Goal: Task Accomplishment & Management: Manage account settings

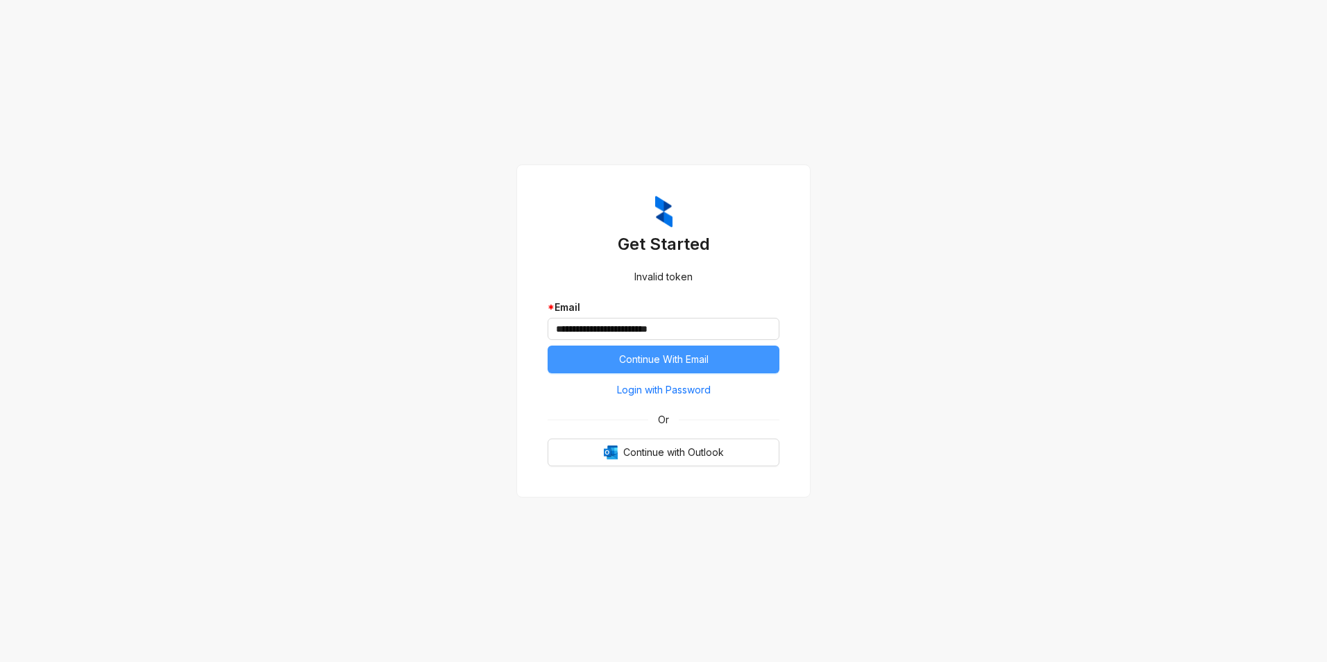
click at [719, 357] on button "Continue With Email" at bounding box center [663, 360] width 232 height 28
click at [690, 393] on span "Login with Password" at bounding box center [664, 389] width 94 height 15
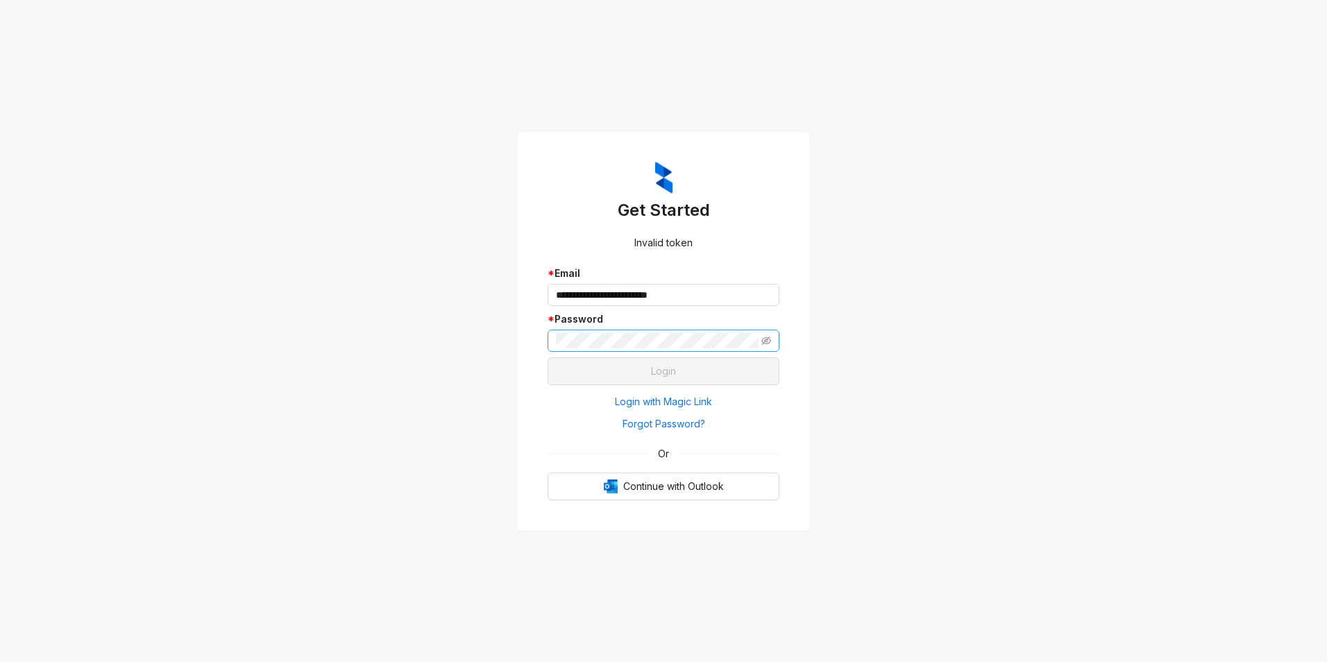
click at [658, 332] on span at bounding box center [663, 341] width 232 height 22
click at [671, 379] on button "Login" at bounding box center [663, 371] width 232 height 28
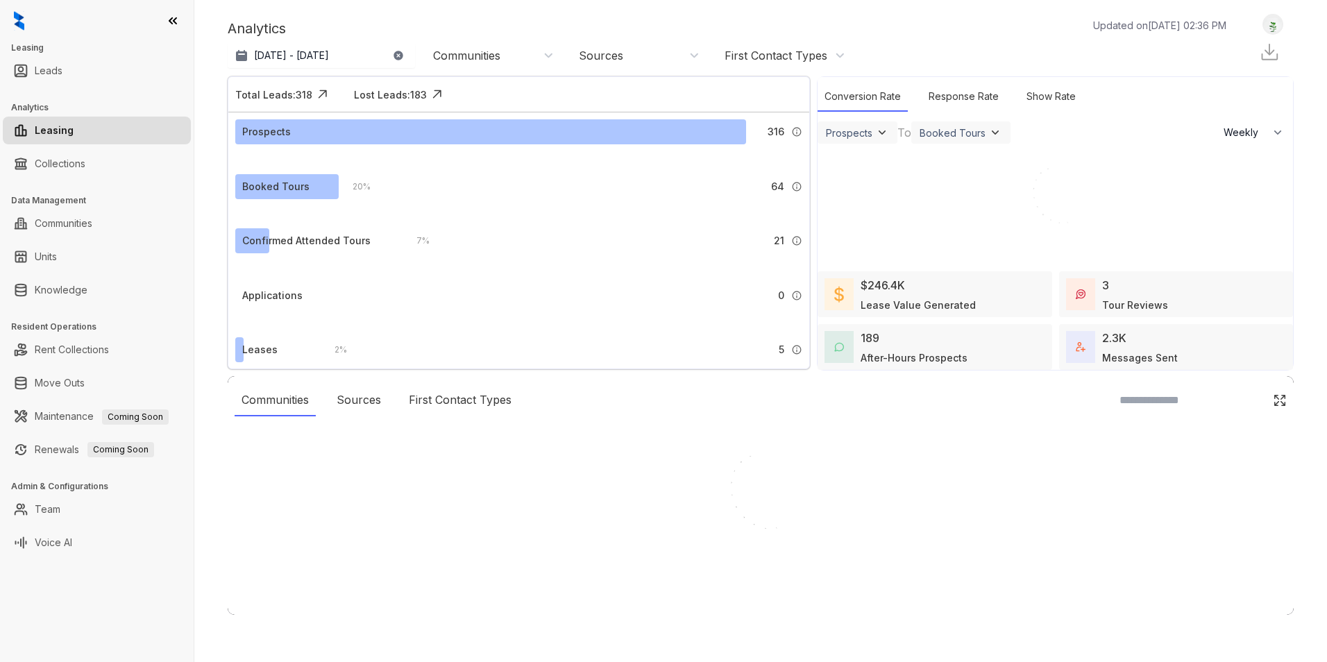
select select "******"
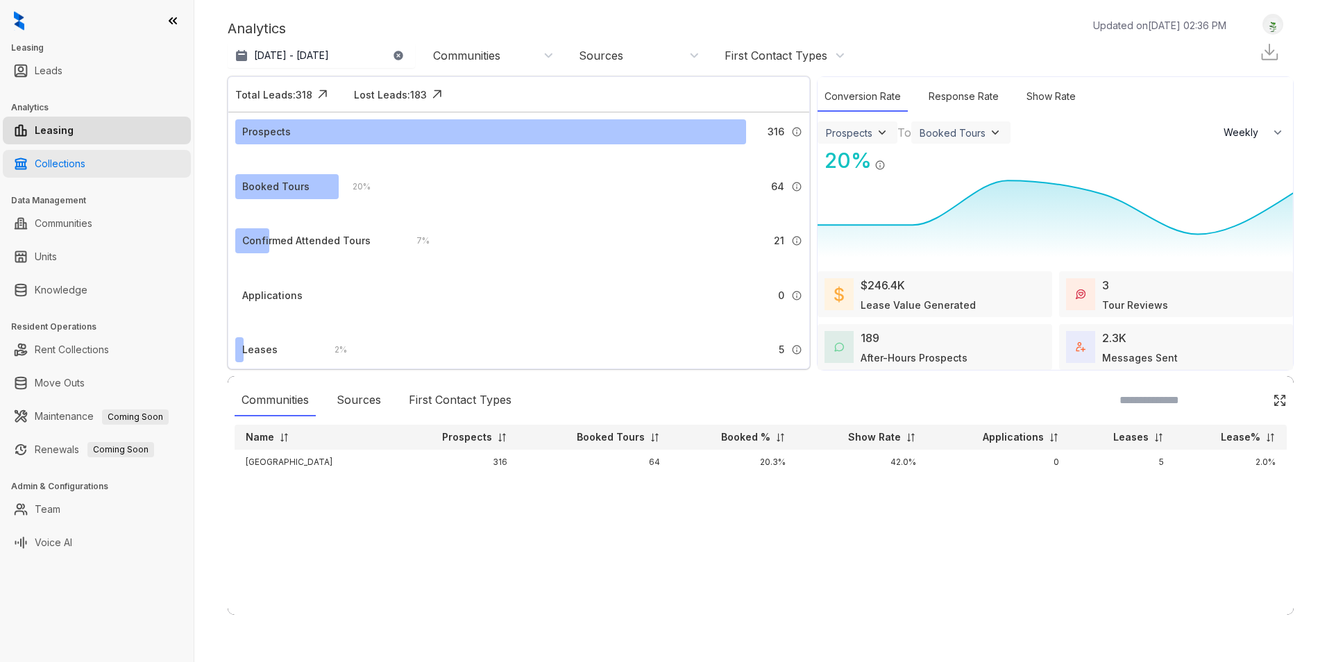
click at [67, 170] on link "Collections" at bounding box center [60, 164] width 51 height 28
click at [85, 152] on link "Collections" at bounding box center [60, 164] width 51 height 28
click at [48, 169] on link "Collections" at bounding box center [60, 164] width 51 height 28
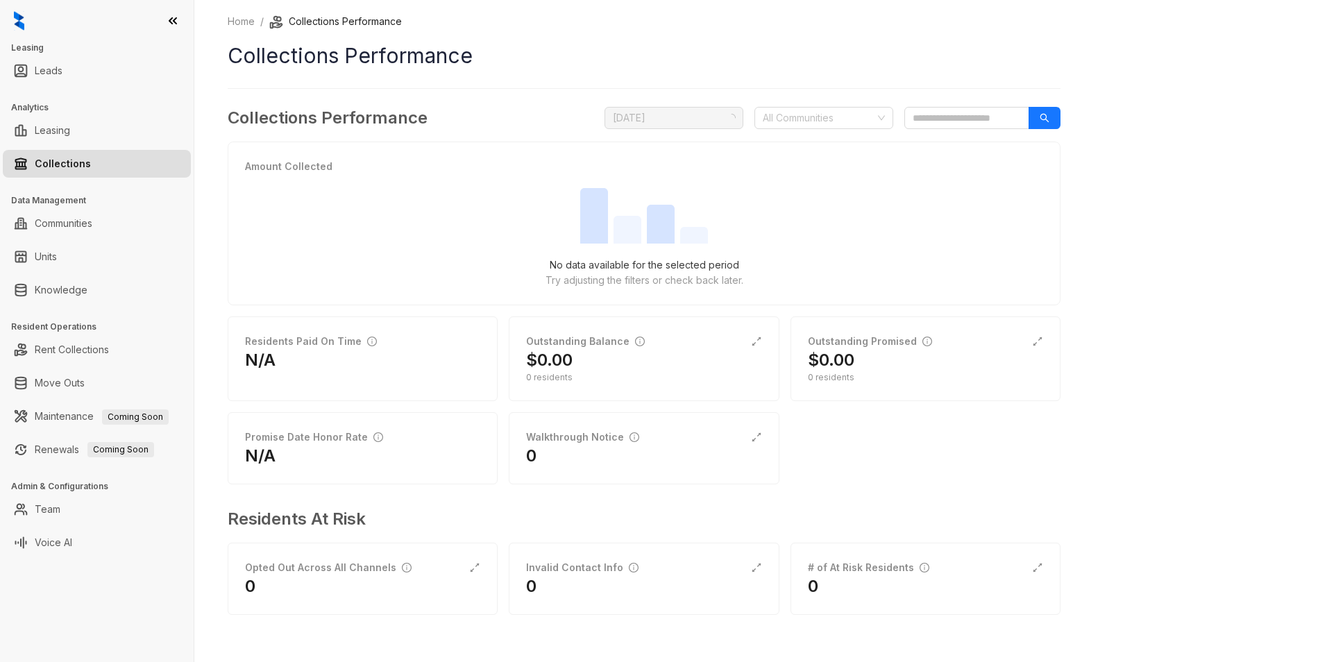
click at [49, 171] on link "Collections" at bounding box center [63, 164] width 56 height 28
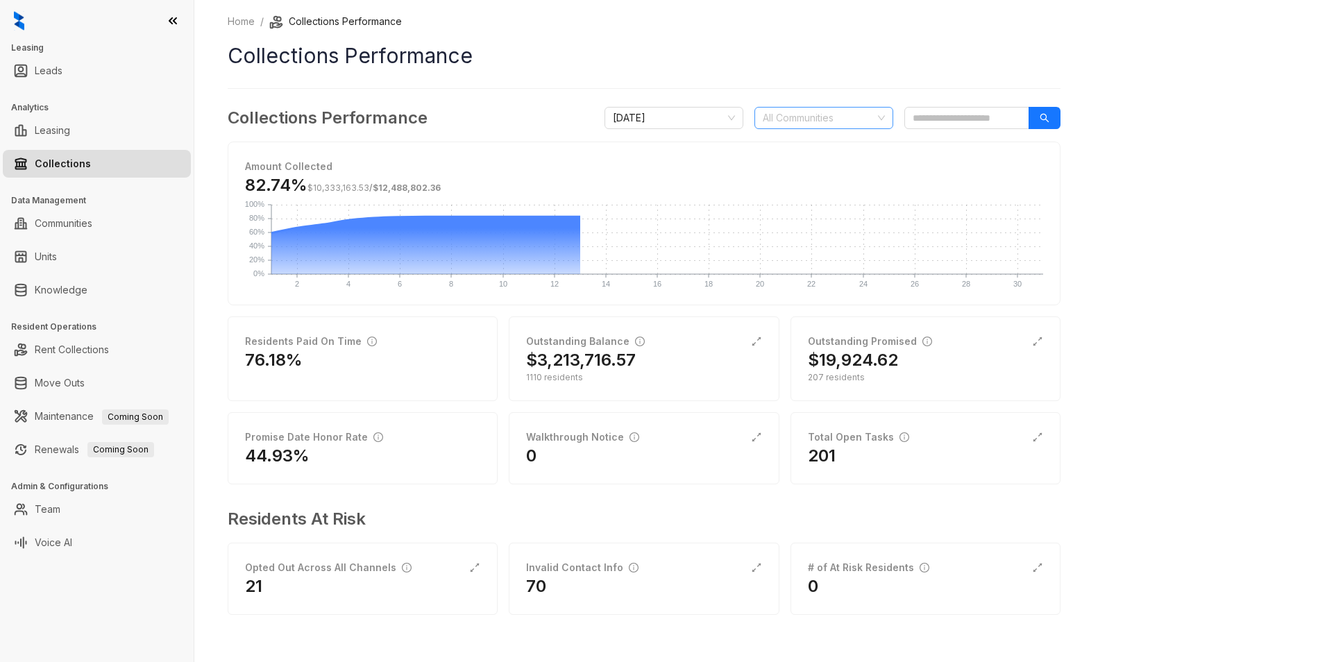
click at [822, 119] on div at bounding box center [816, 117] width 119 height 19
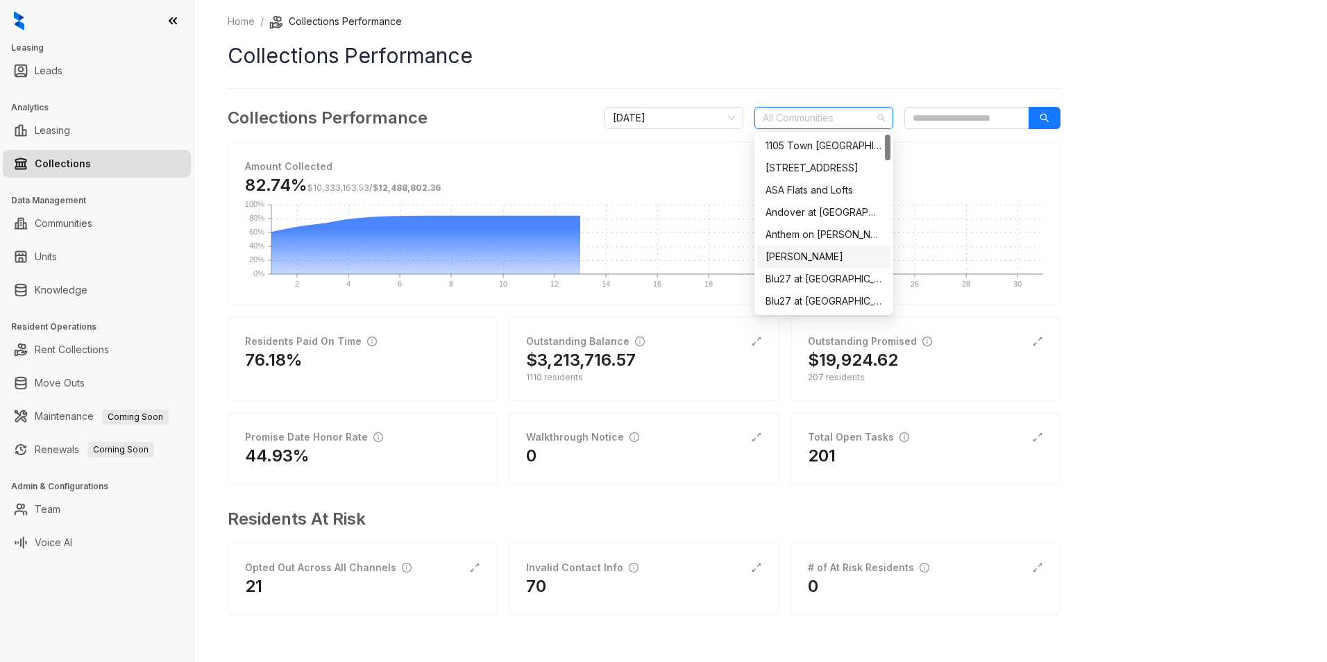
scroll to position [347, 0]
click at [830, 259] on div "Hampton Point" at bounding box center [823, 264] width 117 height 15
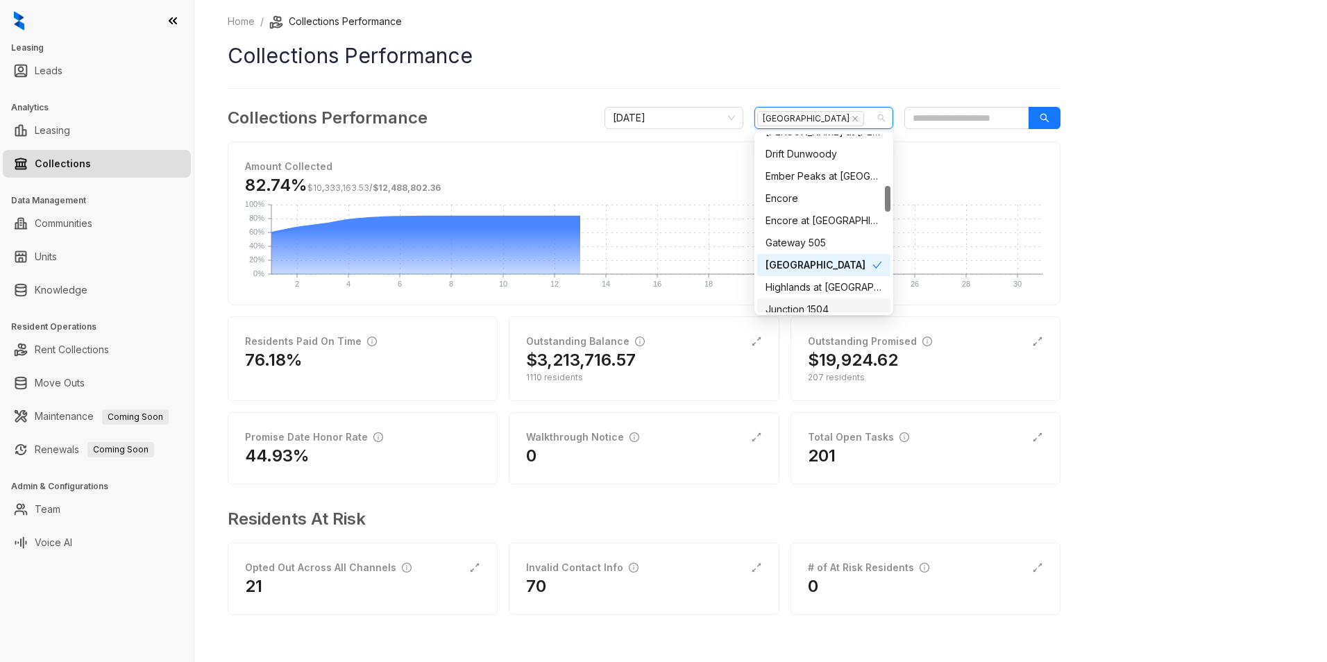
click at [1071, 158] on div "Home / Collections Performance Collections Performance Collections Performance …" at bounding box center [760, 331] width 1132 height 662
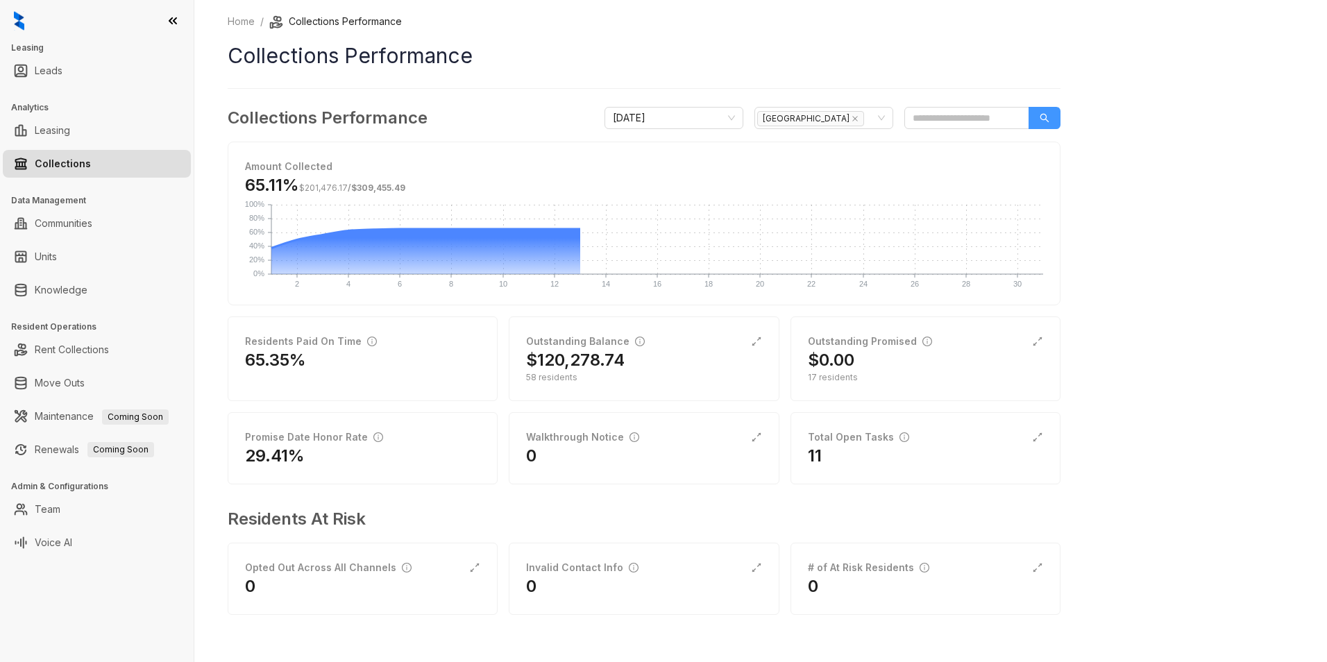
click at [1057, 119] on button "button" at bounding box center [1044, 118] width 32 height 22
click at [580, 383] on div "58 residents" at bounding box center [643, 377] width 235 height 12
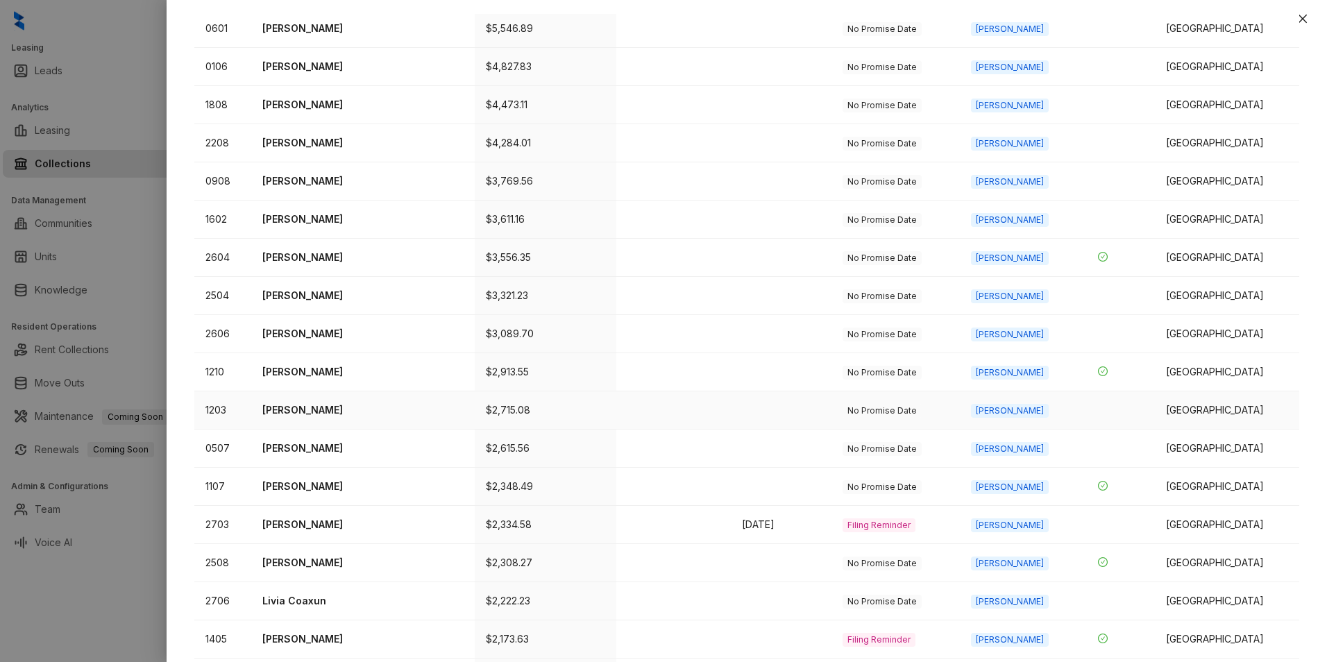
scroll to position [278, 0]
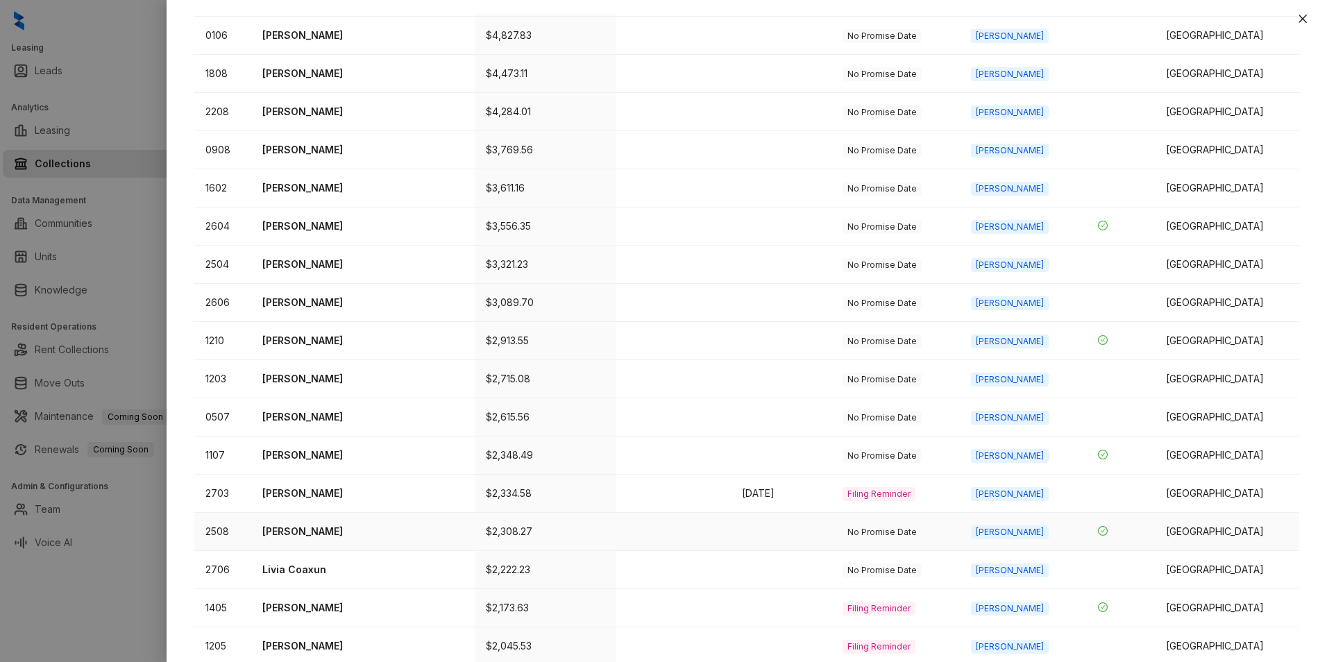
click at [1101, 529] on icon "check-circle" at bounding box center [1103, 531] width 10 height 10
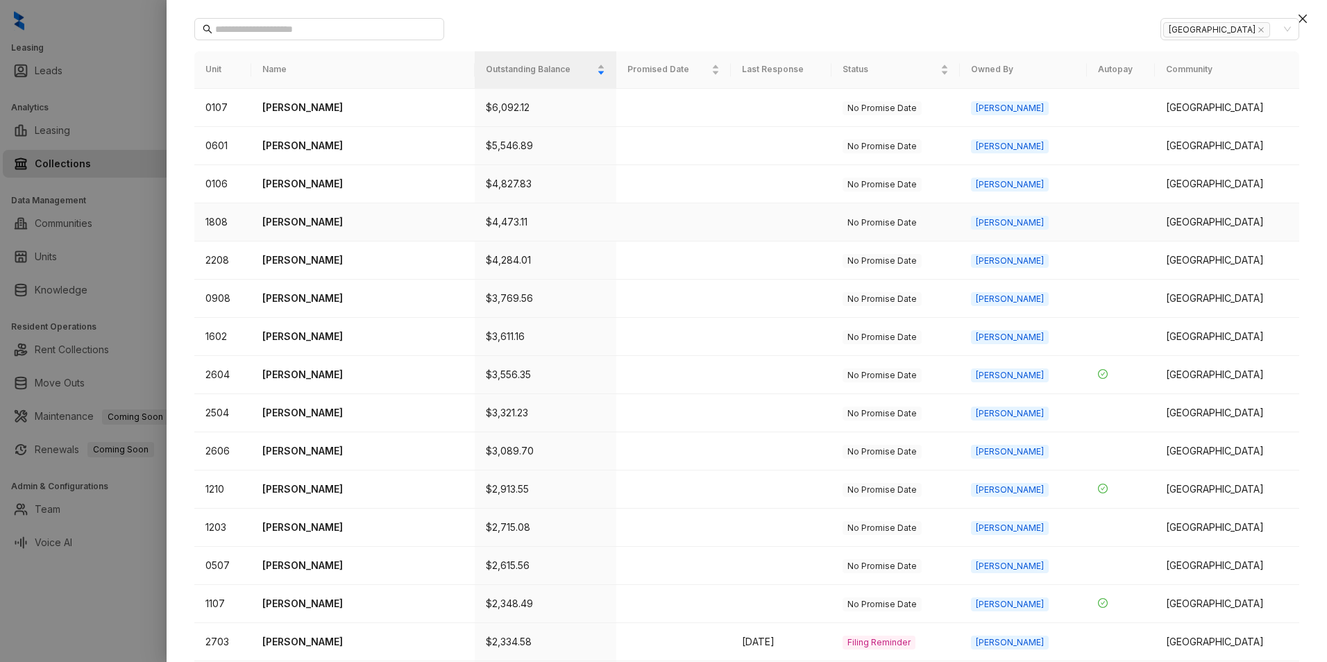
scroll to position [139, 0]
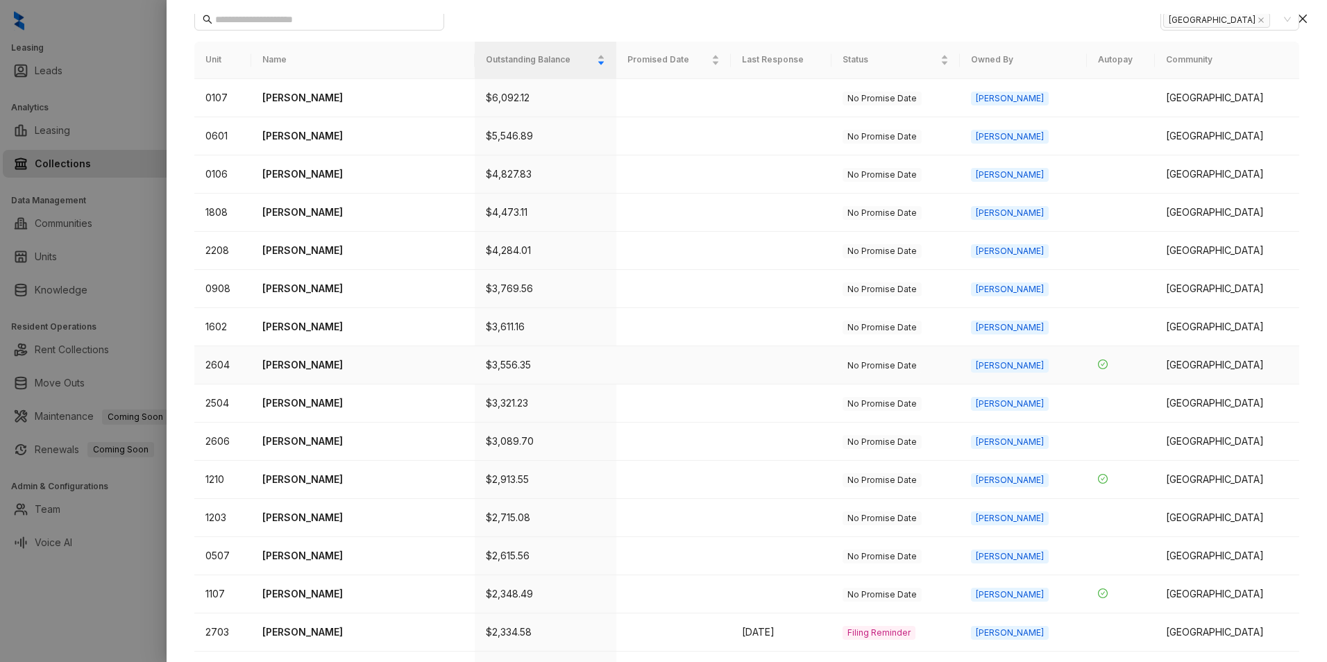
click at [282, 375] on td "Kirsten Jones" at bounding box center [362, 365] width 223 height 38
click at [285, 363] on p "Kirsten Jones" at bounding box center [362, 364] width 201 height 15
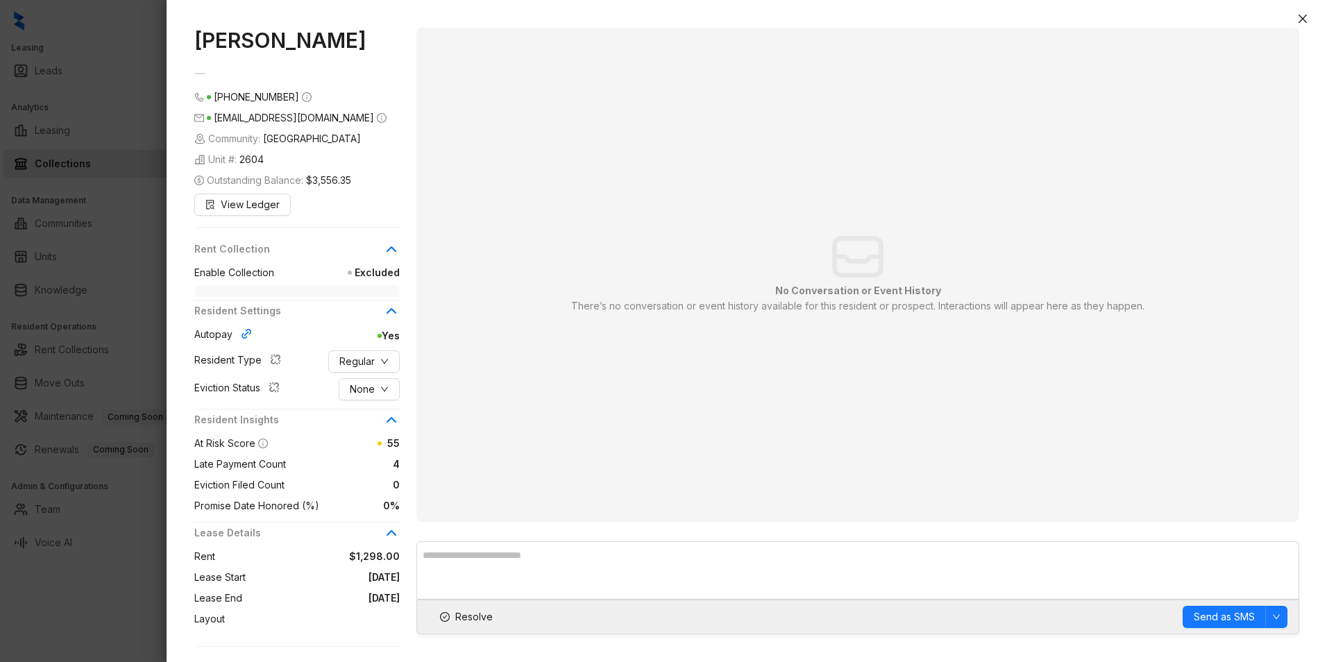
click at [379, 338] on span at bounding box center [379, 335] width 4 height 15
click at [282, 200] on button "View Ledger" at bounding box center [242, 205] width 96 height 22
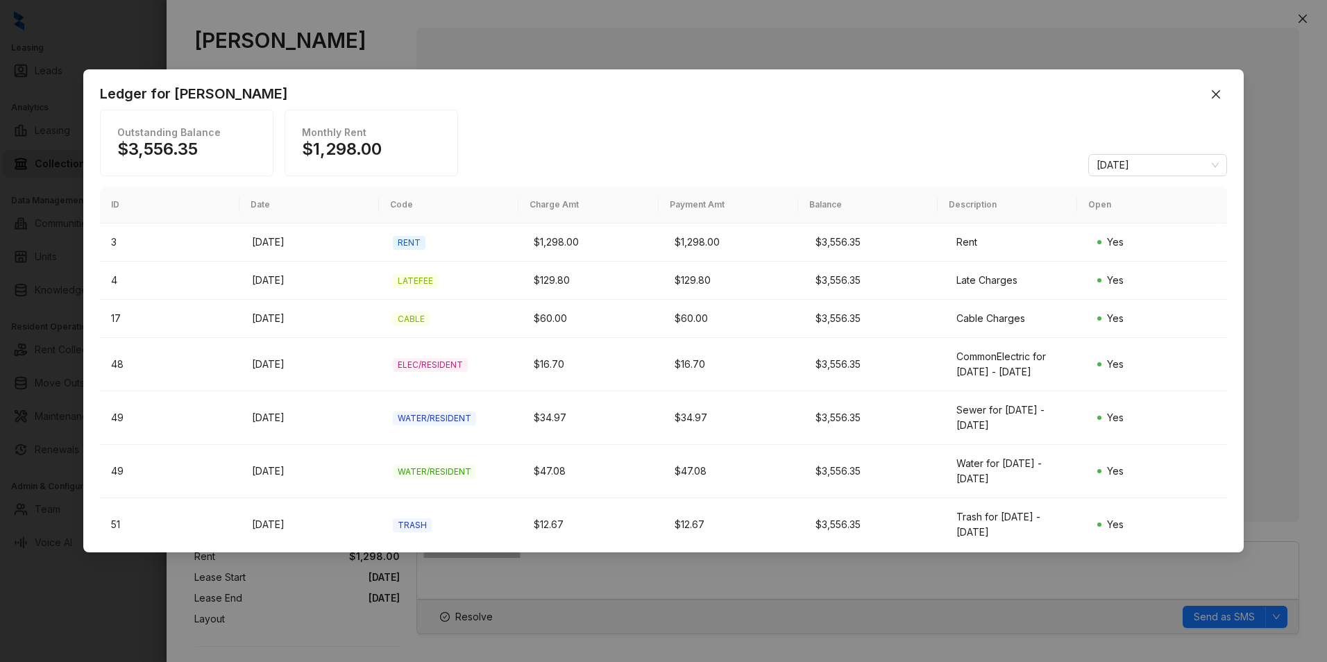
click at [512, 63] on div "Ledger for Kirsten Jones Outstanding Balance $3,556.35 Monthly Rent $1,298.00 A…" at bounding box center [663, 331] width 1327 height 662
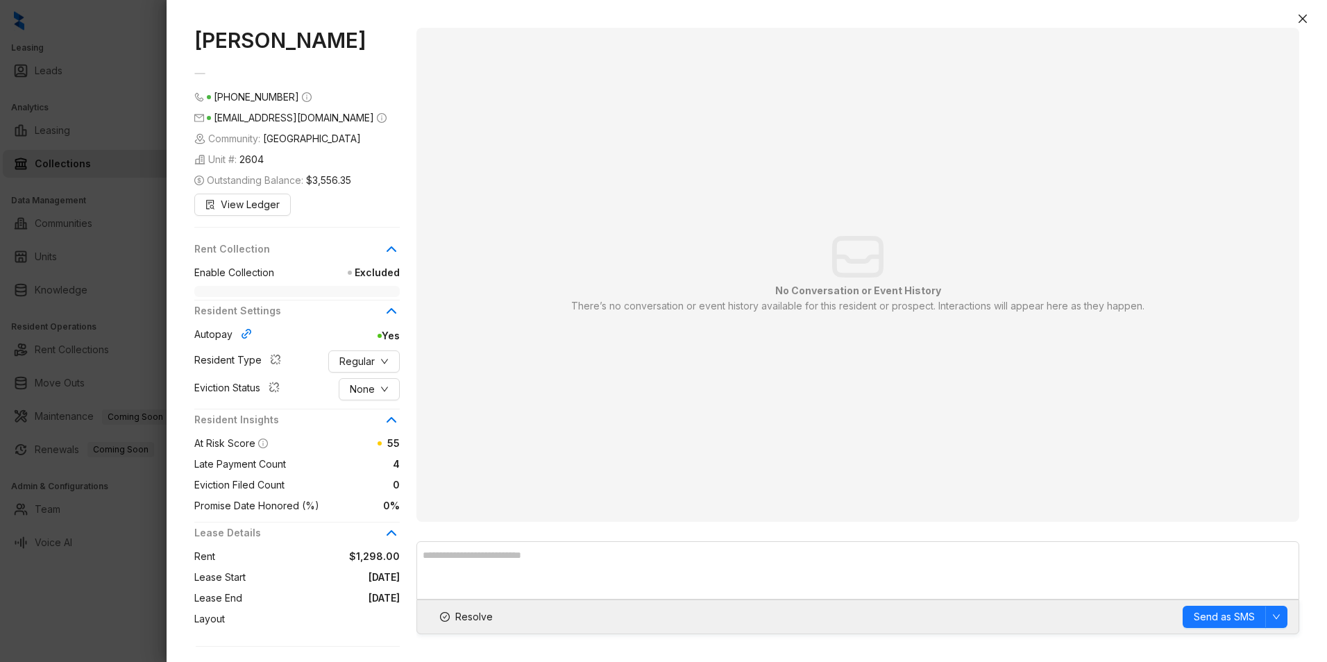
drag, startPoint x: 1205, startPoint y: 633, endPoint x: 1213, endPoint y: 653, distance: 21.5
click at [1209, 649] on div "Kirsten Jones (678) 935 2406 shaezeratii@gmail.com Community: Hampton Point Uni…" at bounding box center [747, 338] width 1160 height 648
click at [984, 173] on div "No Conversation or Event History There’s no conversation or event history avail…" at bounding box center [858, 275] width 844 height 466
drag, startPoint x: 1300, startPoint y: 19, endPoint x: 1277, endPoint y: 80, distance: 65.5
click at [1300, 19] on icon "close" at bounding box center [1302, 18] width 11 height 11
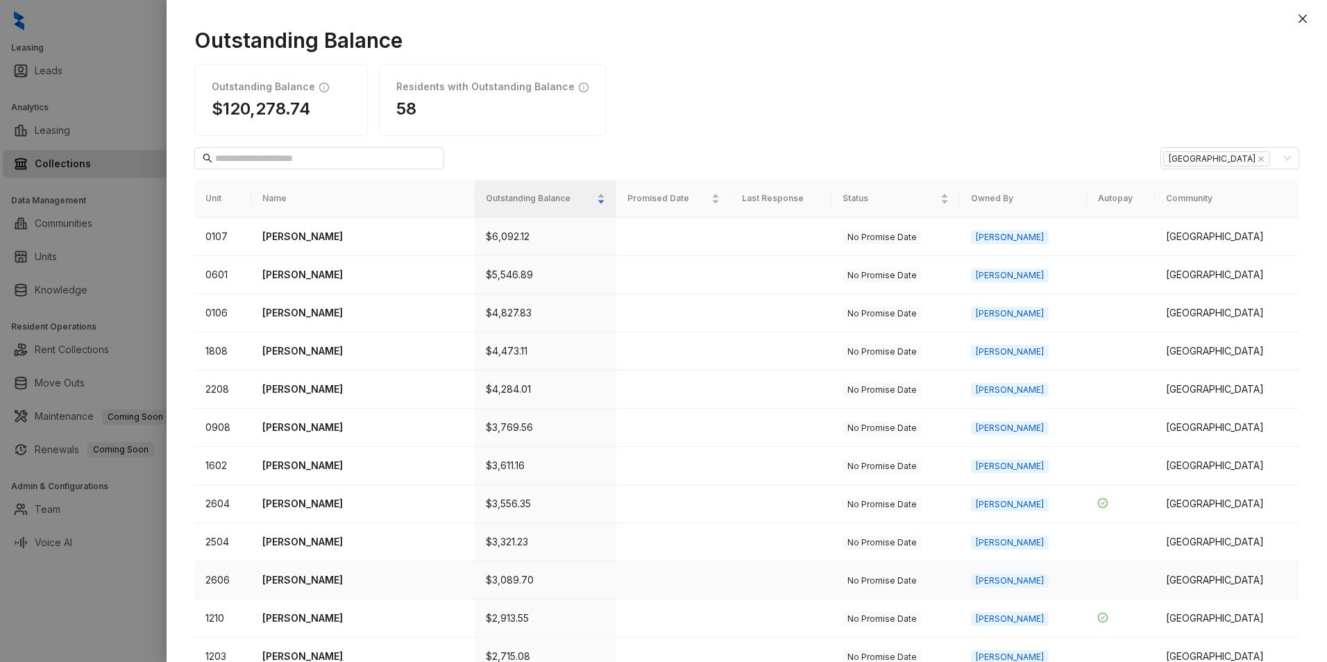
scroll to position [366, 0]
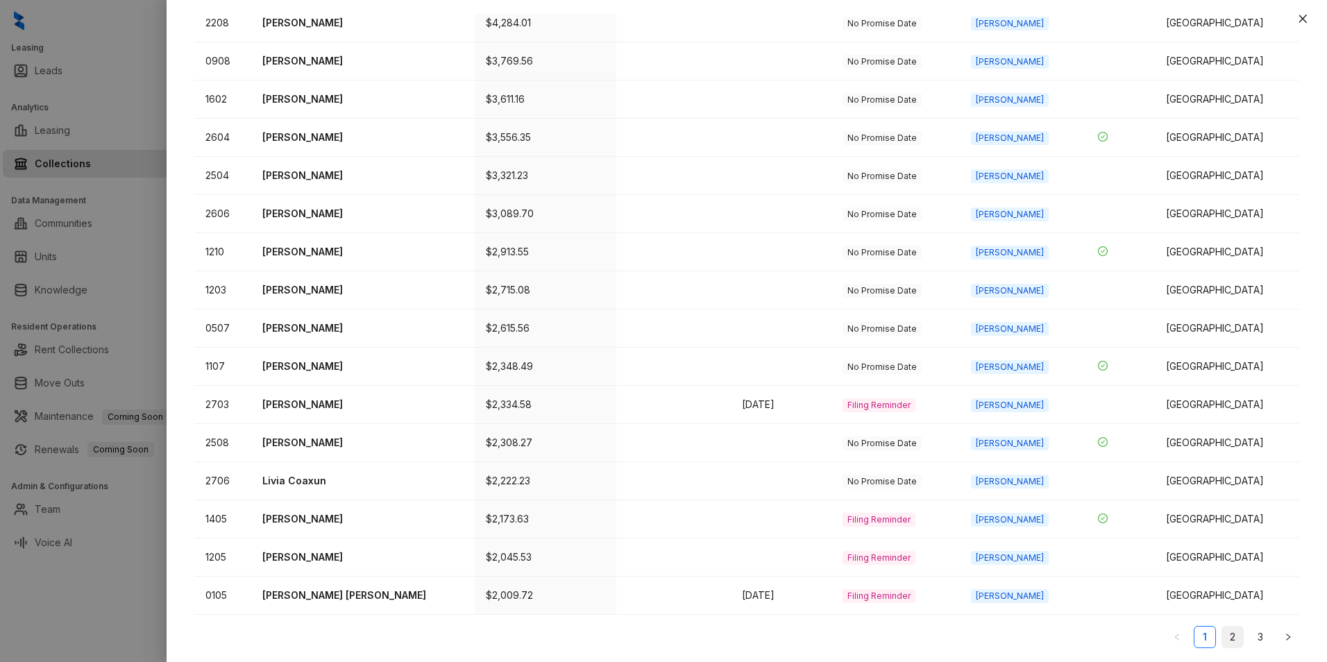
click at [1222, 631] on link "2" at bounding box center [1232, 636] width 21 height 21
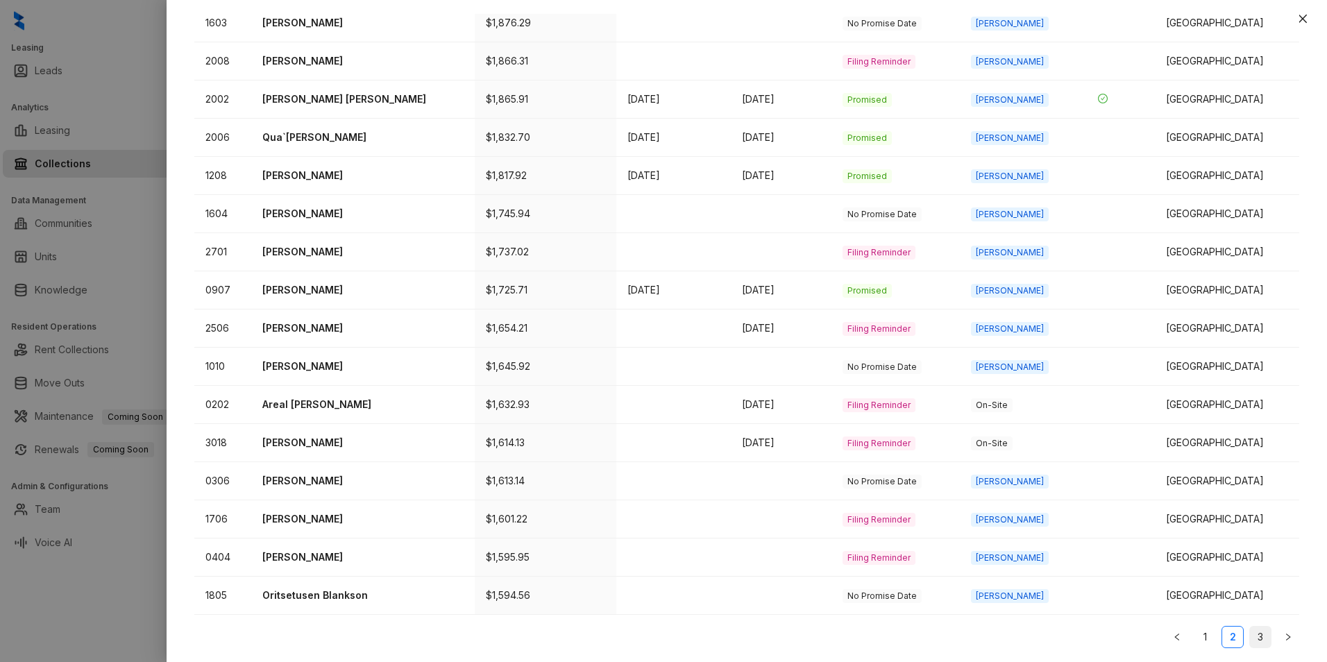
click at [1251, 638] on link "3" at bounding box center [1260, 636] width 21 height 21
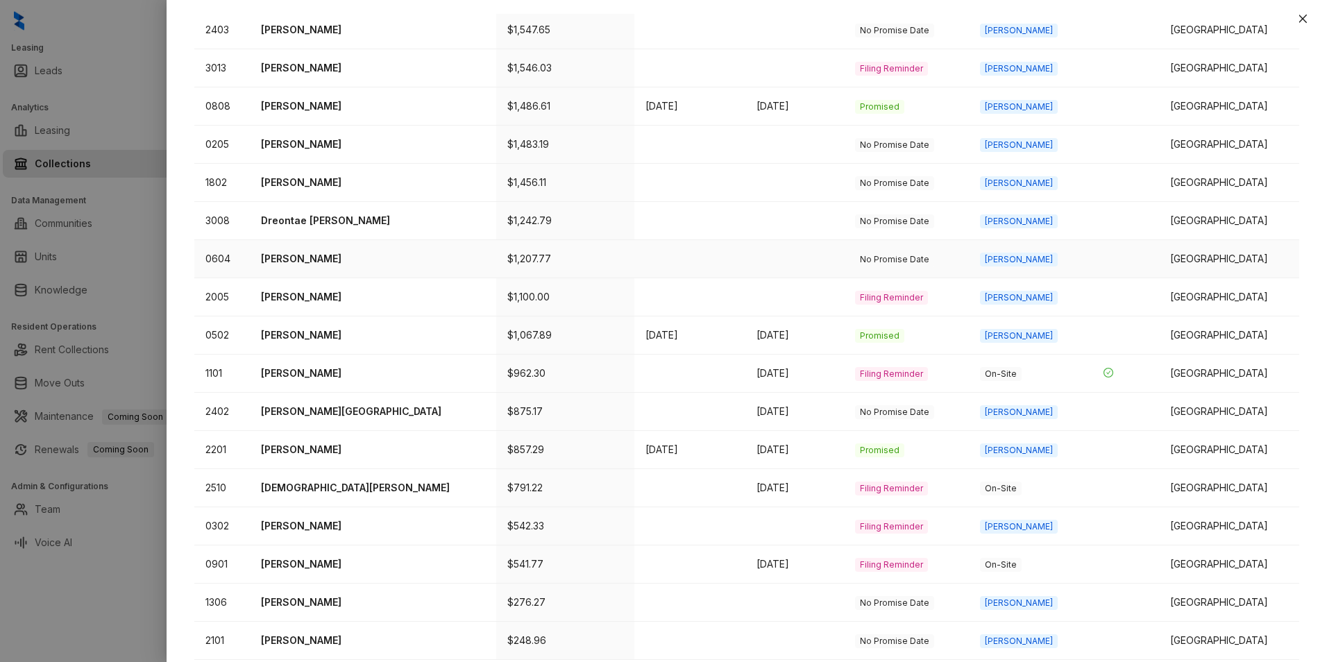
scroll to position [151, 0]
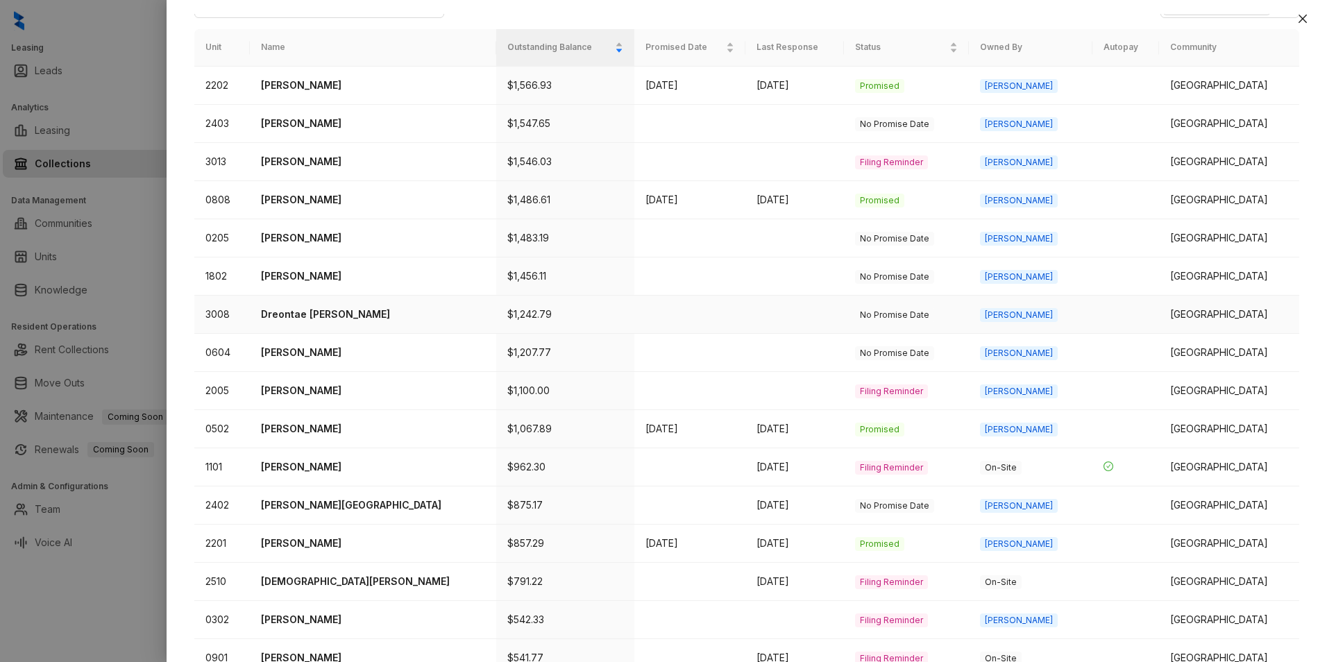
click at [838, 315] on td at bounding box center [794, 315] width 99 height 38
click at [312, 313] on p "Dreontae Bracy" at bounding box center [373, 314] width 225 height 15
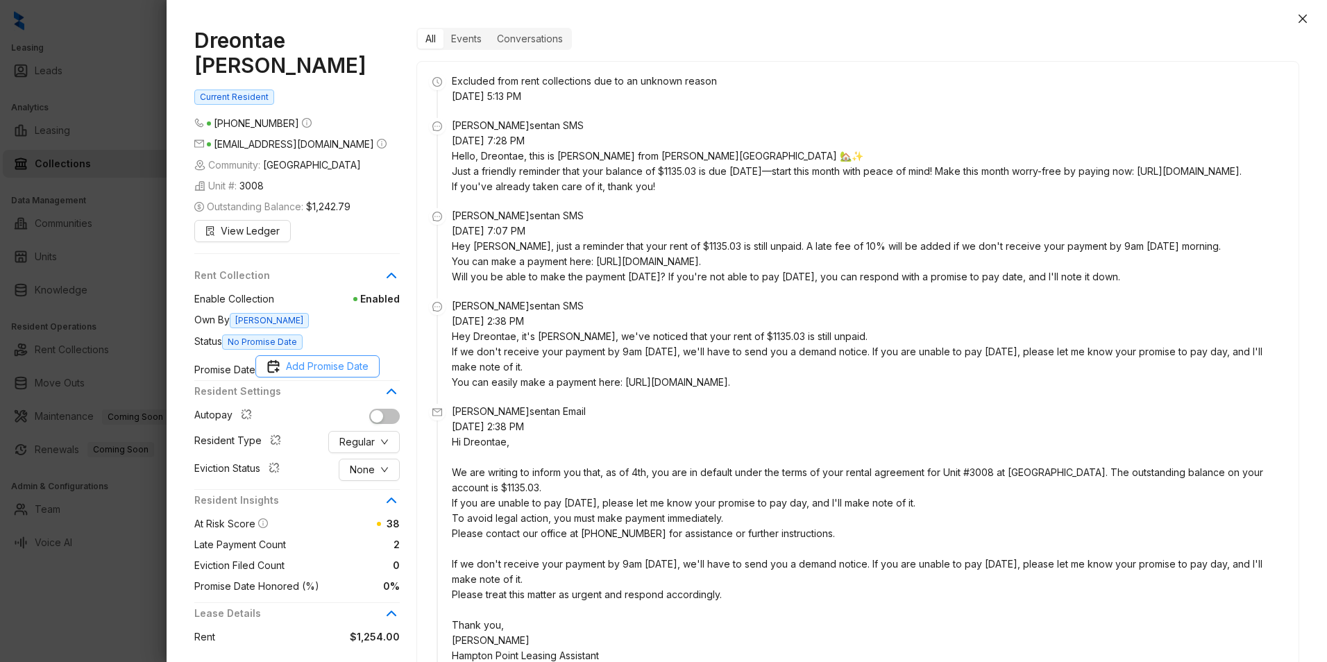
click at [310, 359] on span "Add Promise Date" at bounding box center [327, 366] width 83 height 15
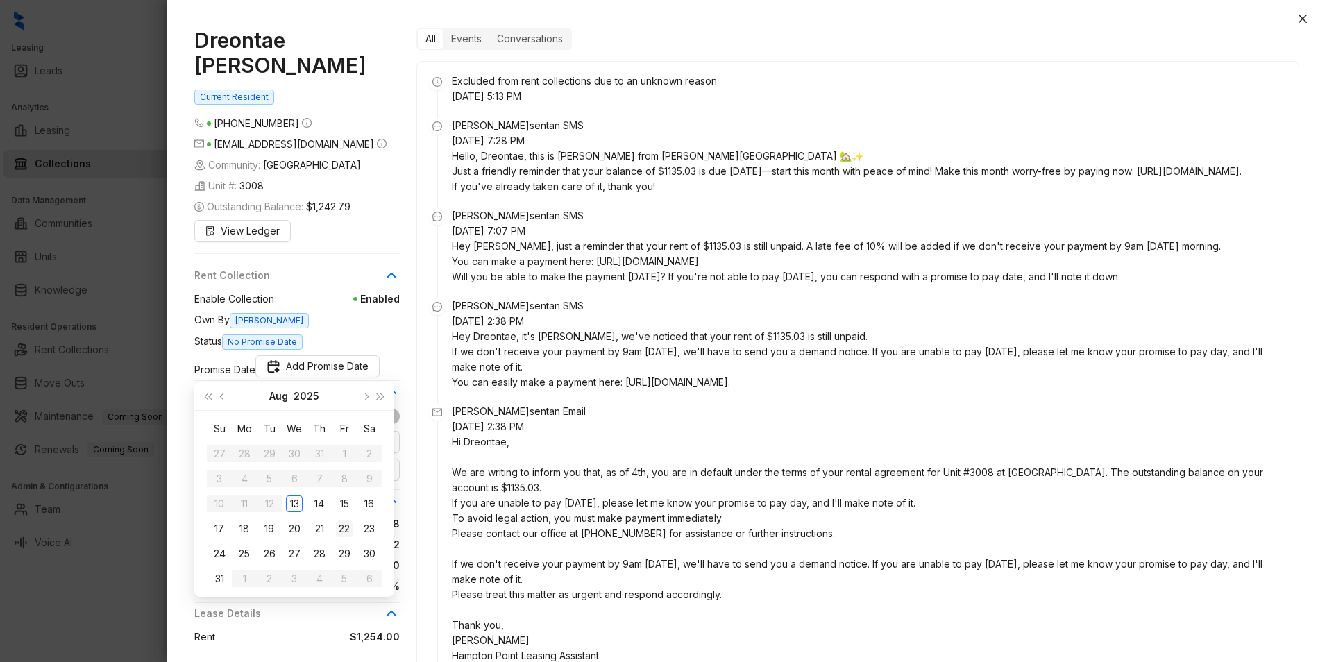
type input "**********"
click at [345, 527] on div "22" at bounding box center [344, 528] width 17 height 17
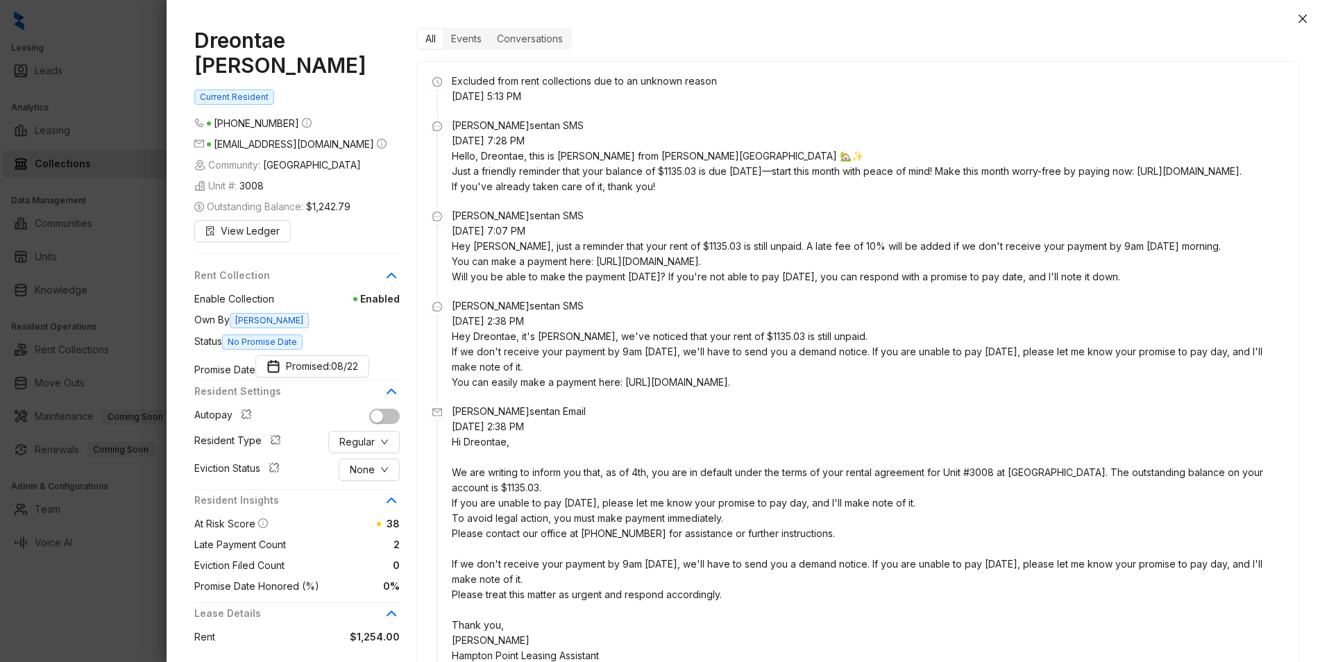
click at [302, 334] on span "No Promise Date" at bounding box center [262, 341] width 80 height 15
click at [129, 384] on div at bounding box center [663, 331] width 1327 height 662
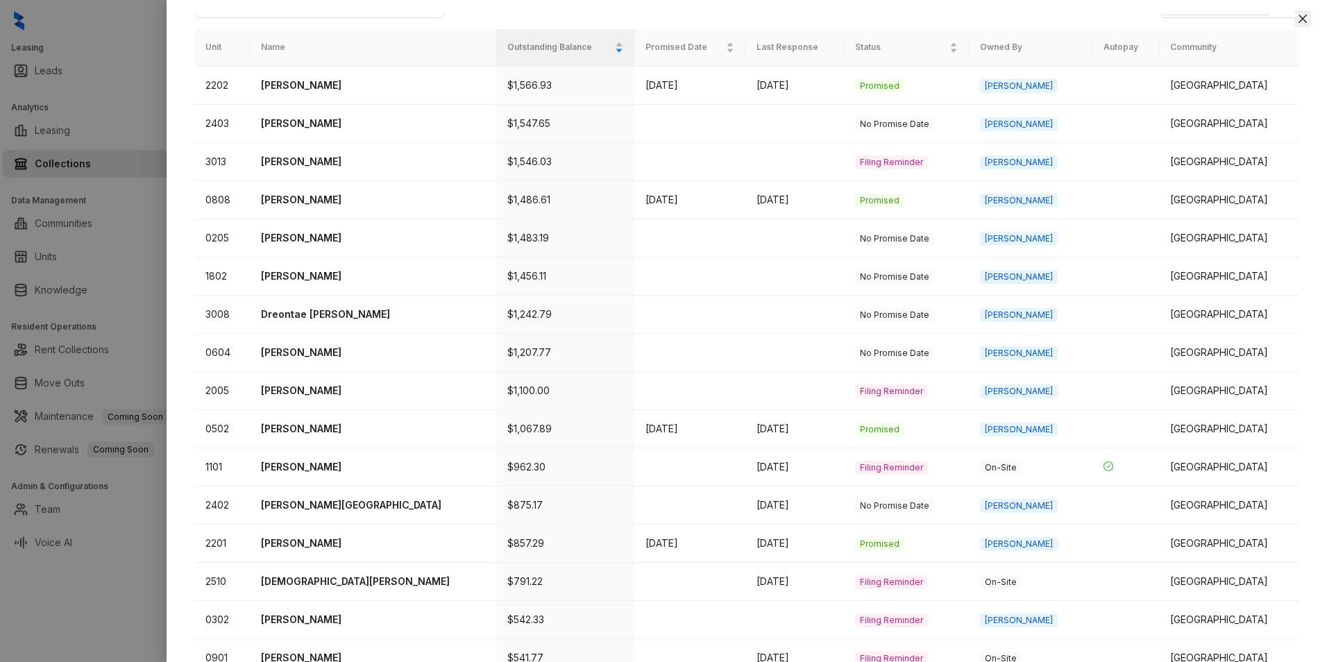
click at [1301, 21] on icon "close" at bounding box center [1302, 19] width 8 height 8
